Goal: Transaction & Acquisition: Obtain resource

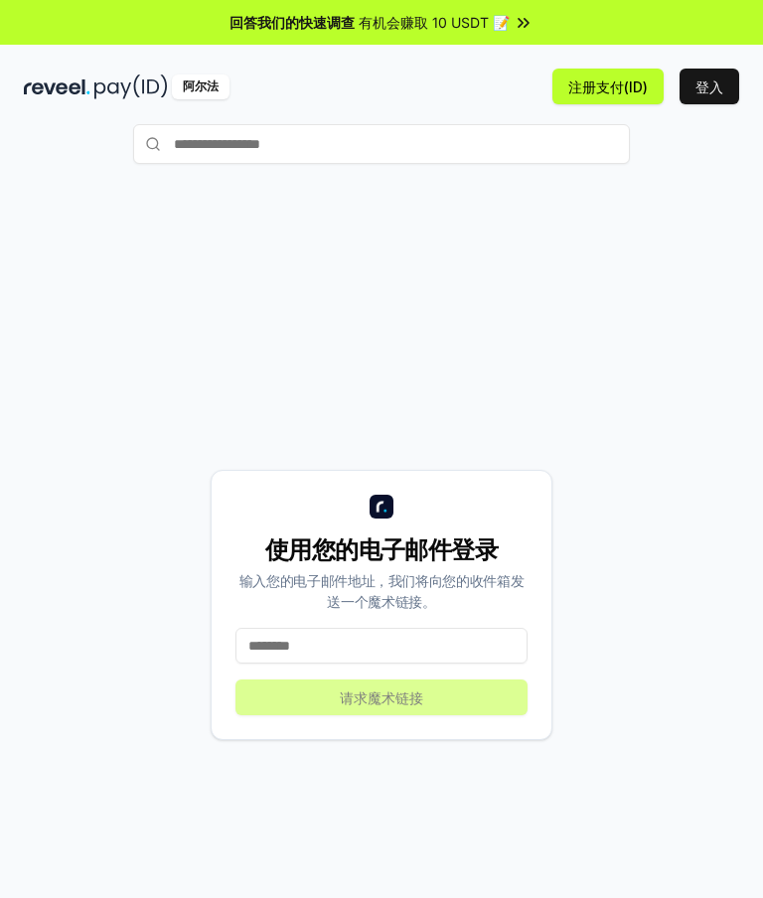
click at [704, 82] on font "登入" at bounding box center [709, 86] width 28 height 17
click at [208, 140] on input "text" at bounding box center [381, 144] width 497 height 40
type input "*********"
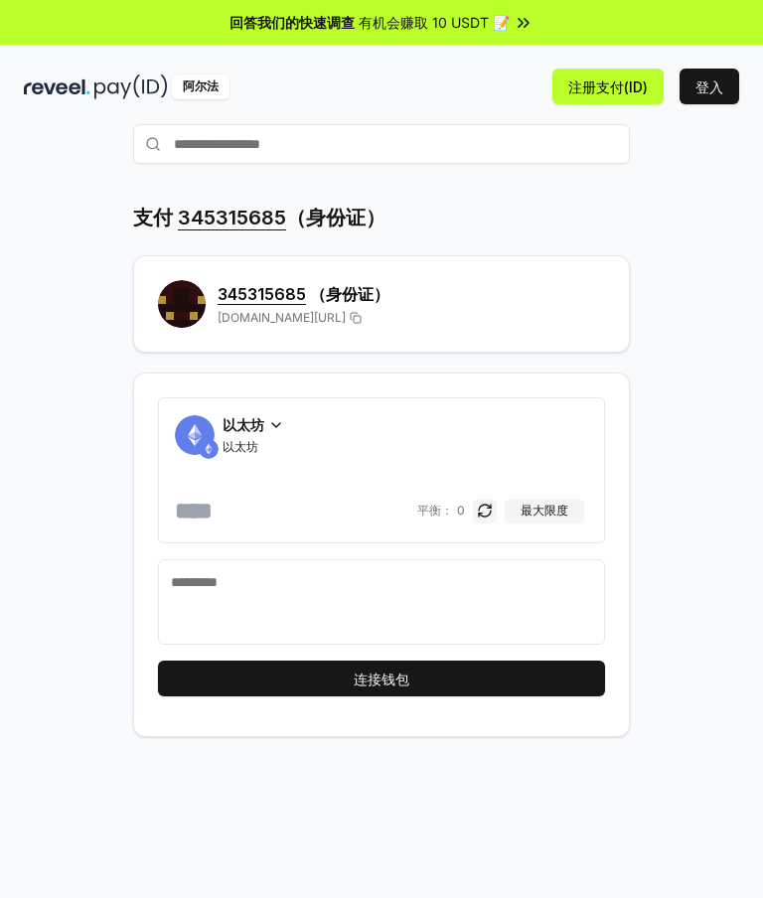
click at [504, 33] on div "回答我们的快速调查 有机会赚取 10 USDT 📝" at bounding box center [381, 22] width 763 height 45
